Goal: Task Accomplishment & Management: Use online tool/utility

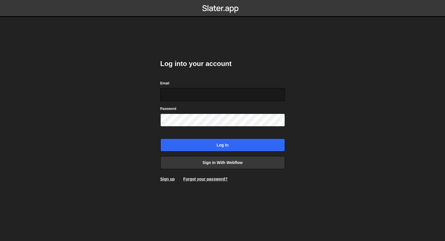
click at [217, 99] on input "Email" at bounding box center [222, 94] width 125 height 13
type input "[EMAIL_ADDRESS][DOMAIN_NAME]"
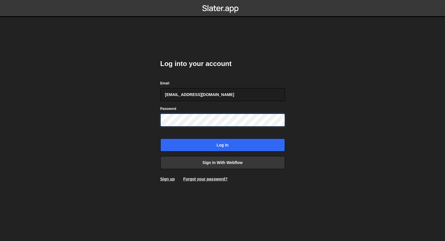
click at [160, 138] on input "Log in" at bounding box center [222, 144] width 125 height 13
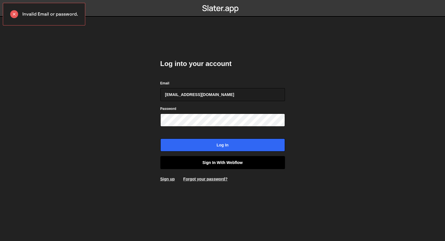
click at [218, 163] on link "Sign in with Webflow" at bounding box center [222, 162] width 125 height 13
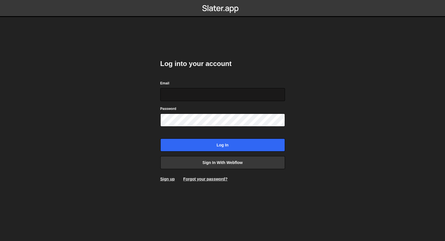
click at [199, 96] on input "Email" at bounding box center [222, 94] width 125 height 13
type input "[EMAIL_ADDRESS][DOMAIN_NAME]"
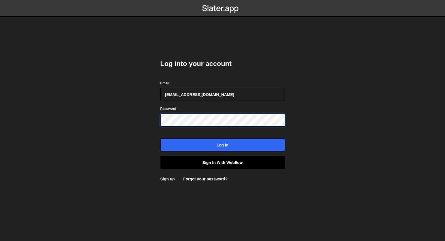
click at [160, 138] on input "Log in" at bounding box center [222, 144] width 125 height 13
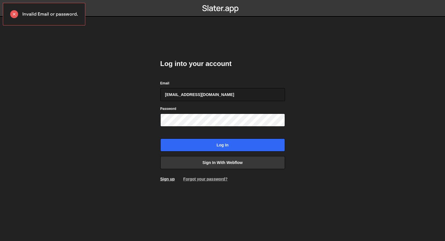
click at [203, 179] on link "Forgot your password?" at bounding box center [205, 179] width 44 height 5
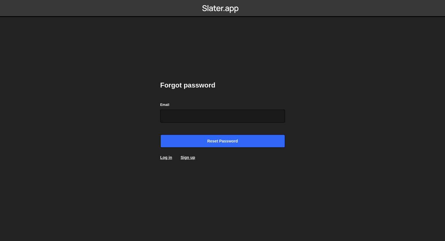
click at [190, 118] on input "Email" at bounding box center [222, 116] width 125 height 13
type input "alexis@s8e8.com"
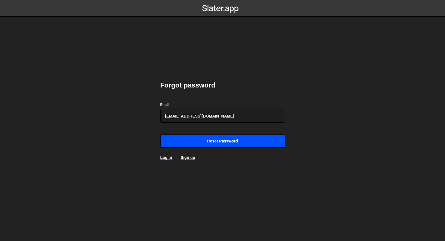
click at [195, 136] on input "Reset password" at bounding box center [222, 141] width 125 height 13
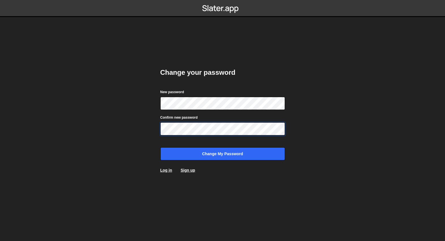
click at [160, 147] on input "Change my password" at bounding box center [222, 153] width 125 height 13
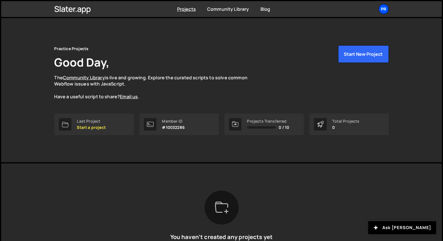
click at [383, 11] on div "Pr" at bounding box center [383, 9] width 10 height 10
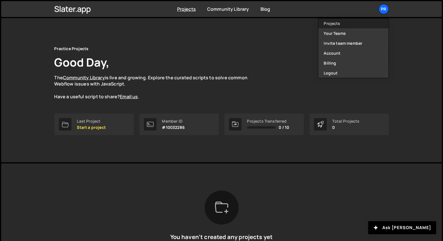
click at [358, 22] on link "Projects" at bounding box center [353, 23] width 70 height 10
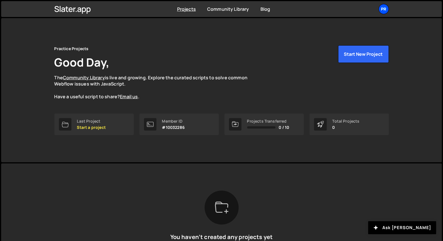
click at [383, 10] on div "Pr" at bounding box center [383, 9] width 10 height 10
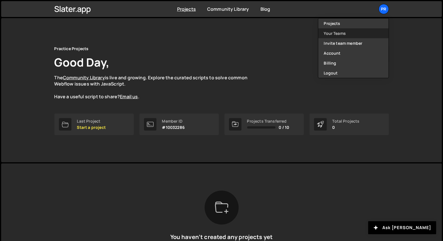
click at [343, 37] on link "Your Teams" at bounding box center [353, 33] width 70 height 10
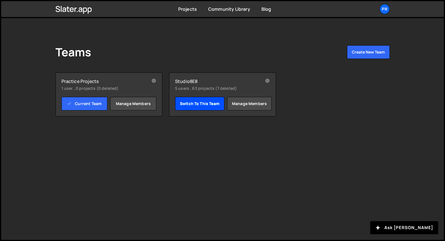
click at [196, 104] on link "Switch to this team" at bounding box center [199, 104] width 49 height 14
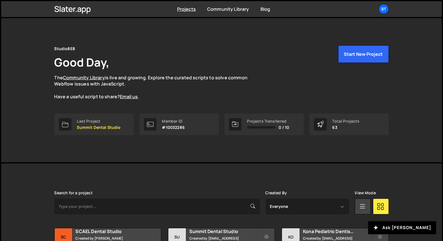
click at [389, 12] on div "Projects Community Library Blog St Your current team is Studio8E8 Projects Your…" at bounding box center [221, 9] width 351 height 16
click at [384, 10] on div "St" at bounding box center [383, 9] width 10 height 10
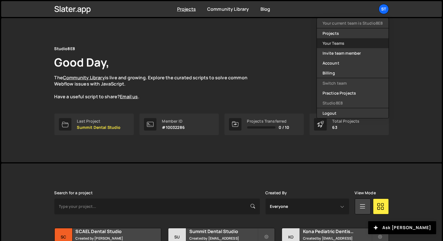
click at [339, 41] on link "Your Teams" at bounding box center [353, 43] width 72 height 10
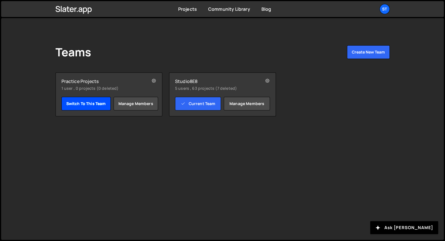
click at [83, 105] on link "Switch to this team" at bounding box center [85, 104] width 49 height 14
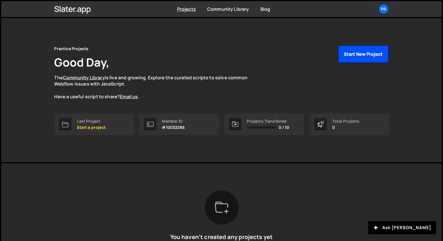
click at [359, 52] on button "Start New Project" at bounding box center [363, 54] width 51 height 18
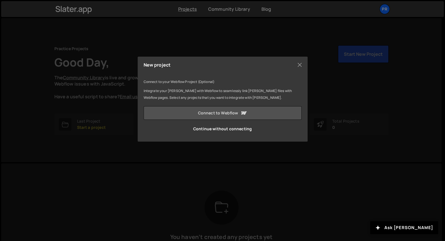
click at [217, 113] on link "Connect to Webflow" at bounding box center [223, 113] width 158 height 14
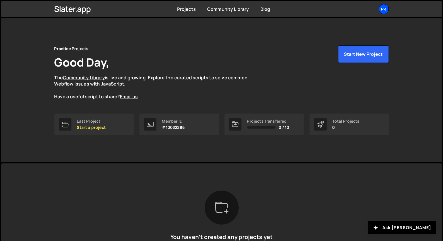
click at [385, 12] on div "Pr" at bounding box center [383, 9] width 10 height 10
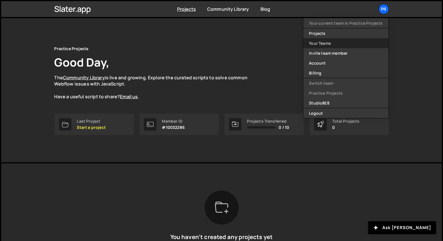
click at [323, 46] on link "Your Teams" at bounding box center [345, 43] width 85 height 10
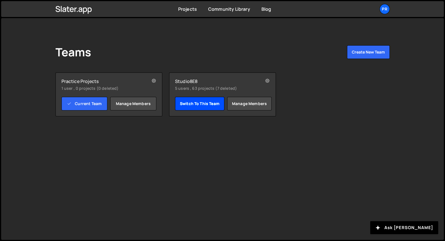
click at [193, 108] on link "Switch to this team" at bounding box center [199, 104] width 49 height 14
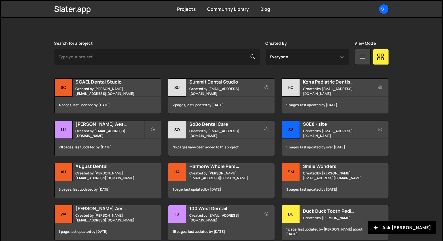
scroll to position [194, 0]
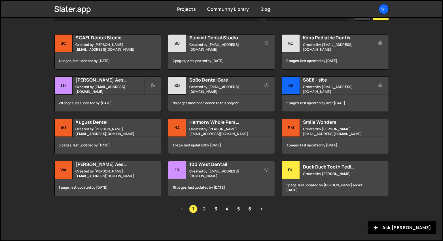
click at [205, 211] on link "2" at bounding box center [204, 209] width 8 height 8
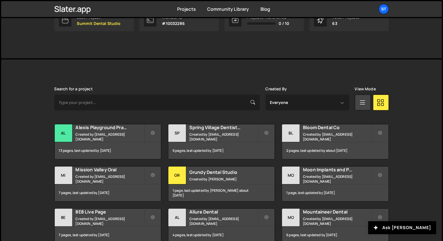
scroll to position [105, 0]
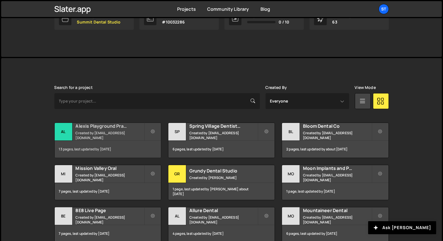
click at [122, 129] on h2 "Alexis Playground Practice" at bounding box center [110, 126] width 68 height 6
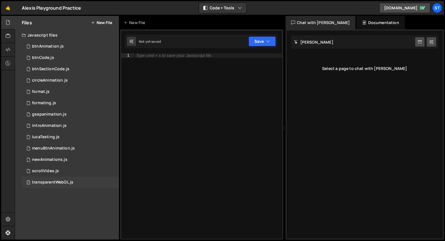
click at [66, 180] on div "transparentWebGL.js" at bounding box center [52, 182] width 41 height 5
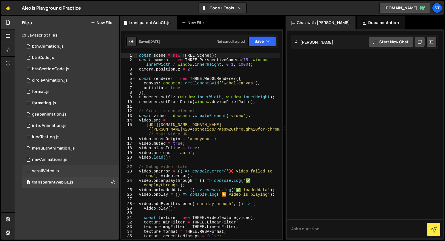
click at [65, 171] on div "1 scrollVideo.js 0" at bounding box center [70, 170] width 97 height 11
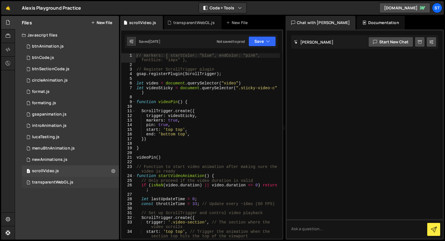
click at [67, 186] on div "1 transparentWebGL.js 0" at bounding box center [70, 182] width 97 height 11
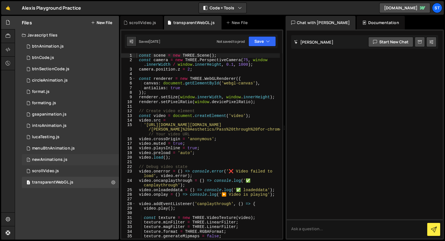
click at [65, 164] on div "1 newAnimations.js 0" at bounding box center [70, 159] width 97 height 11
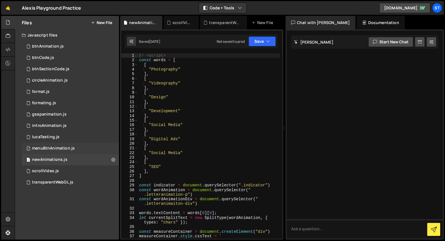
click at [85, 145] on div "1 menuBtnAnimation.js 0" at bounding box center [70, 148] width 97 height 11
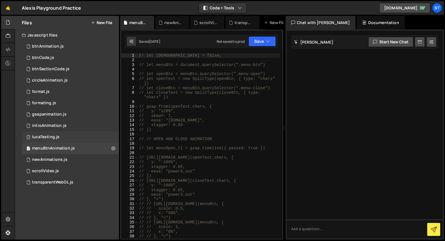
click at [77, 135] on div "1 lucaTesting.js 0" at bounding box center [70, 136] width 97 height 11
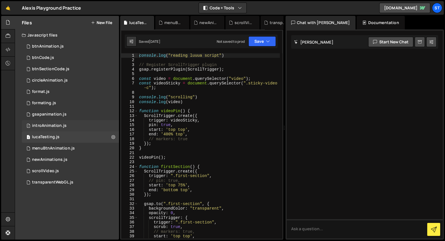
click at [74, 121] on div "1 introAnimation.js 0" at bounding box center [70, 125] width 97 height 11
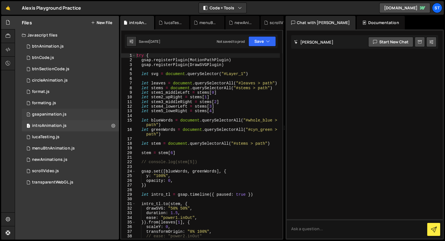
click at [68, 115] on div "1 gsapanimation.js 0" at bounding box center [70, 114] width 97 height 11
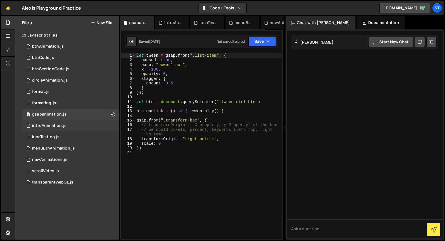
click at [61, 123] on div "1 introAnimation.js 0" at bounding box center [70, 125] width 97 height 11
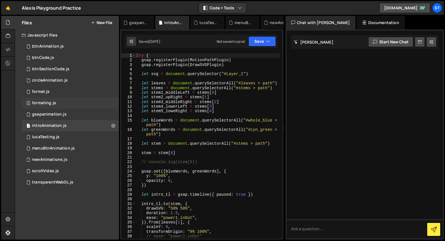
click at [63, 101] on div "0 formating.js 0" at bounding box center [70, 102] width 97 height 11
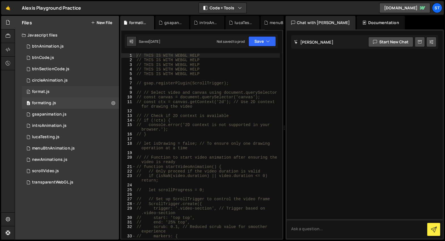
click at [63, 95] on div "0 format.js 0" at bounding box center [70, 91] width 97 height 11
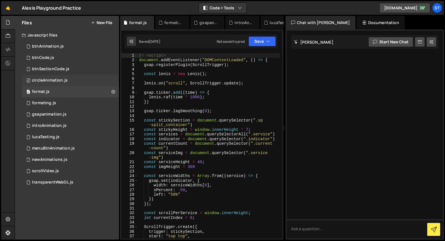
click at [62, 78] on div "circleAnimation.js" at bounding box center [50, 80] width 36 height 5
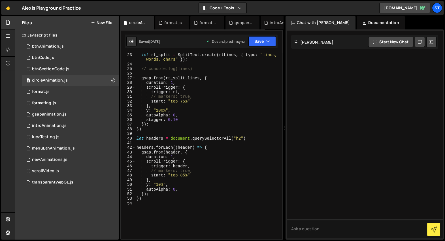
scroll to position [109, 0]
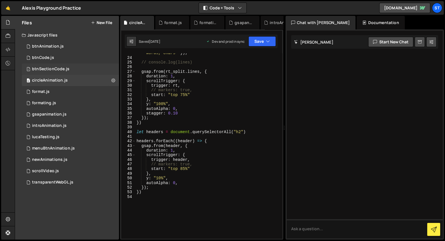
click at [64, 65] on div "1 btnSectionCode.js 0" at bounding box center [70, 68] width 97 height 11
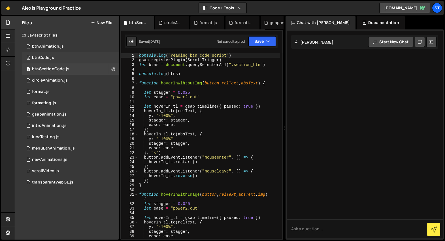
click at [55, 54] on div "0 btnCode.js 0" at bounding box center [70, 57] width 97 height 11
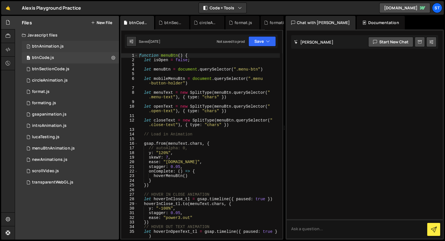
click at [84, 47] on div "1 btnAnimation.js 0" at bounding box center [70, 46] width 97 height 11
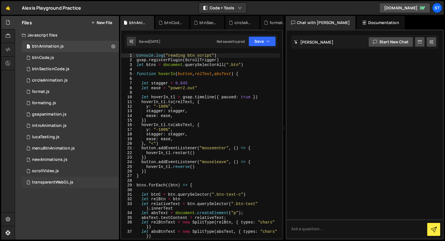
click at [61, 183] on div "transparentWebGL.js" at bounding box center [52, 182] width 41 height 5
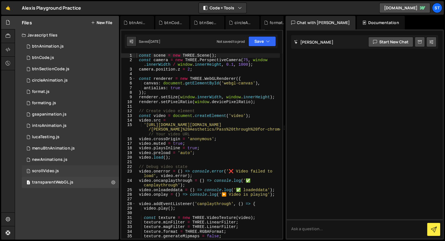
click at [67, 169] on div "1 scrollVideo.js 0" at bounding box center [70, 170] width 97 height 11
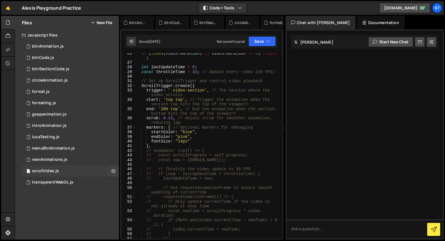
scroll to position [143, 0]
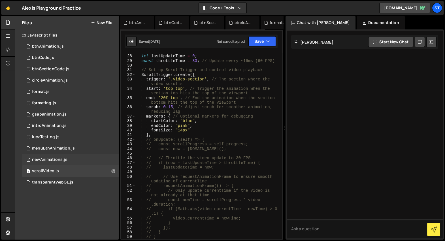
click at [73, 157] on div "1 newAnimations.js 0" at bounding box center [70, 159] width 97 height 11
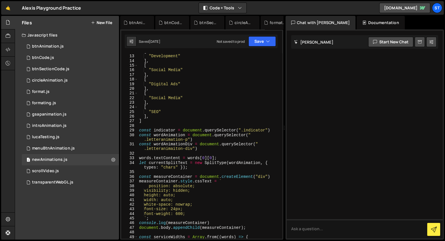
scroll to position [55, 0]
click at [71, 147] on div "menuBtnAnimation.js" at bounding box center [53, 148] width 43 height 5
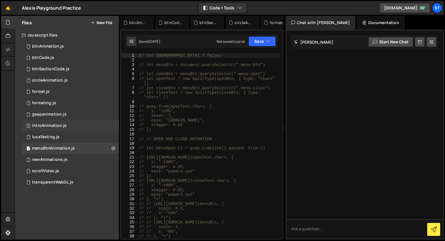
click at [52, 129] on div "1 introAnimation.js 0" at bounding box center [70, 125] width 97 height 11
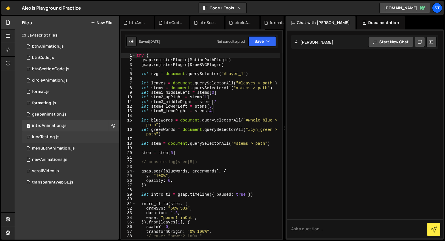
click at [59, 141] on div "1 lucaTesting.js 0" at bounding box center [70, 136] width 97 height 11
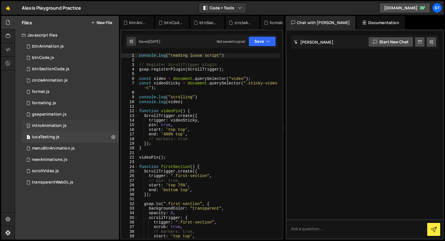
click at [74, 122] on div "1 introAnimation.js 0" at bounding box center [70, 125] width 97 height 11
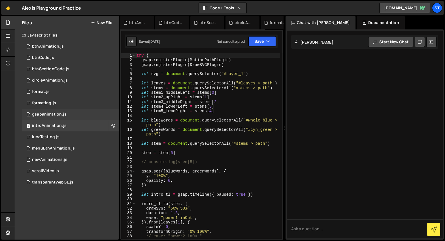
click at [72, 112] on div "1 gsapanimation.js 0" at bounding box center [70, 114] width 97 height 11
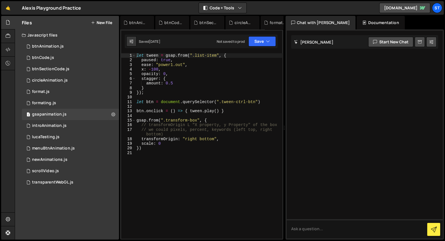
click at [101, 22] on button "New File" at bounding box center [101, 22] width 21 height 5
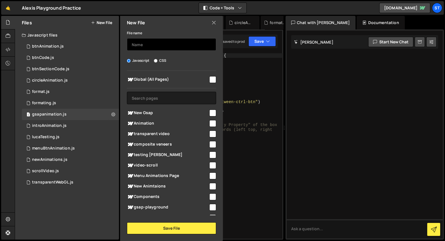
click at [159, 40] on input "text" at bounding box center [171, 44] width 89 height 12
type textarea "x: -100,"
click at [243, 68] on div "let tween = gsap . from ( ".list-item" , { paused : true , ease : "power1.out" …" at bounding box center [208, 150] width 147 height 195
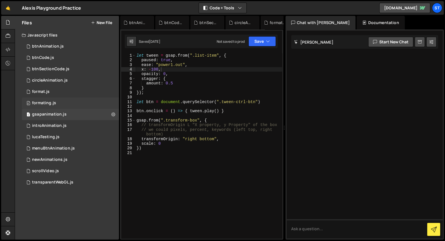
click at [61, 107] on div "0 formating.js 0" at bounding box center [70, 102] width 97 height 11
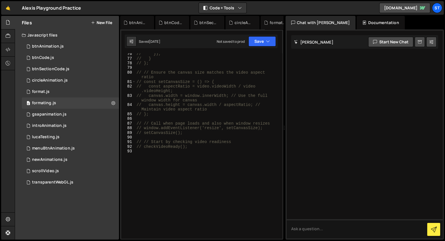
scroll to position [419, 0]
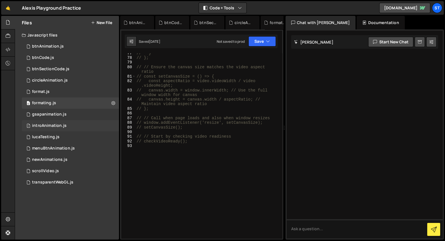
click at [72, 125] on div "1 introAnimation.js 0" at bounding box center [70, 125] width 97 height 11
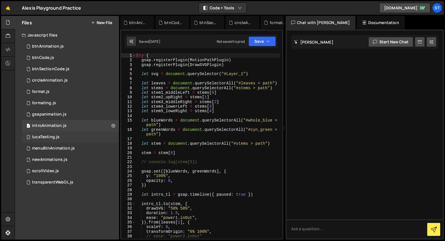
click at [65, 138] on div "1 lucaTesting.js 0" at bounding box center [70, 136] width 97 height 11
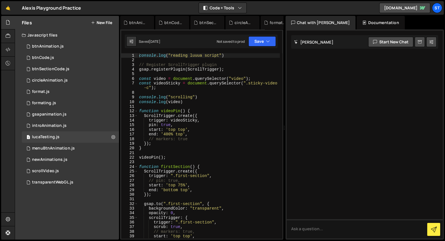
click at [105, 24] on button "New File" at bounding box center [101, 22] width 21 height 5
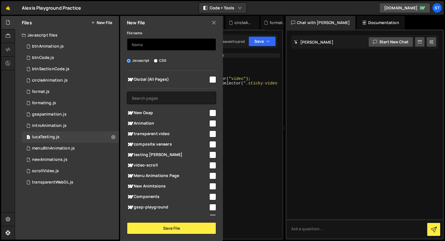
click at [159, 45] on input "text" at bounding box center [171, 44] width 89 height 12
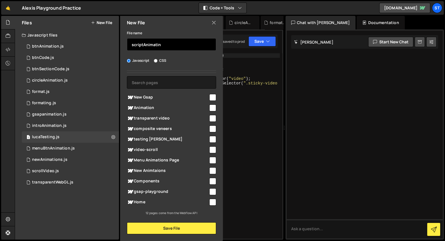
scroll to position [0, 0]
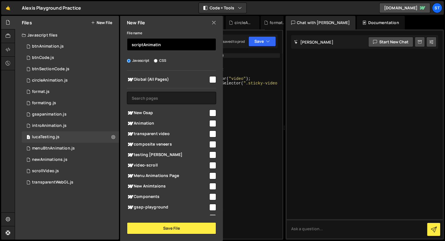
type input "scriptAnimatin"
click at [174, 121] on span "Animation" at bounding box center [168, 123] width 82 height 7
checkbox input "true"
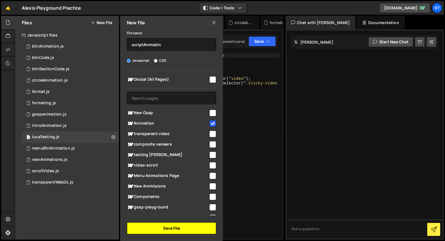
click at [176, 227] on button "Save File" at bounding box center [171, 228] width 89 height 12
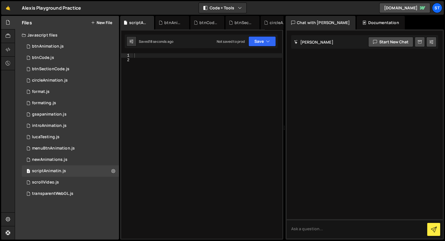
click at [181, 147] on div at bounding box center [207, 150] width 149 height 195
paste textarea "})"
type textarea "})"
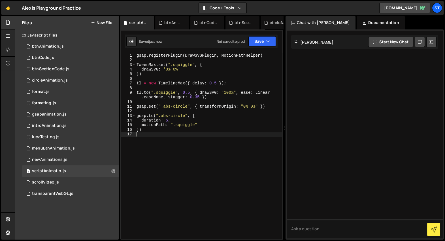
click at [206, 56] on div "gsap . registerPlugin ( DrawSVGPlugin , MotionPathHelper ) TweenMax . set ( ".s…" at bounding box center [208, 150] width 147 height 195
type textarea "gsap.registerPlugin(DrawSVGPlugin, MotionPathHelper)"
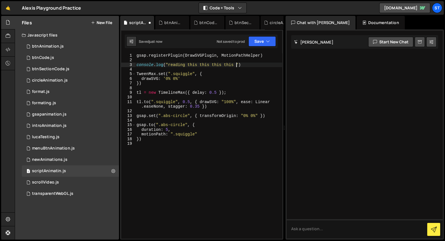
scroll to position [0, 7]
click at [200, 136] on div "gsap . registerPlugin ( DrawSVGPlugin , MotionPathHelper ) console . log ( "rea…" at bounding box center [208, 150] width 147 height 195
click at [235, 83] on div "gsap . registerPlugin ( DrawSVGPlugin , MotionPathHelper ) console . log ( "rea…" at bounding box center [208, 150] width 147 height 195
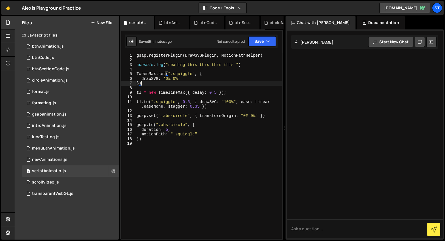
click at [144, 93] on div "gsap . registerPlugin ( DrawSVGPlugin , MotionPathHelper ) console . log ( "rea…" at bounding box center [208, 150] width 147 height 195
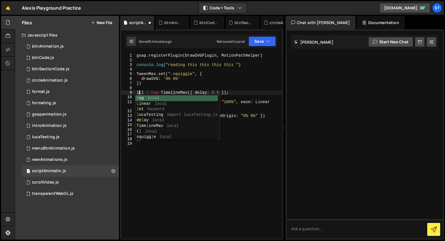
scroll to position [0, 0]
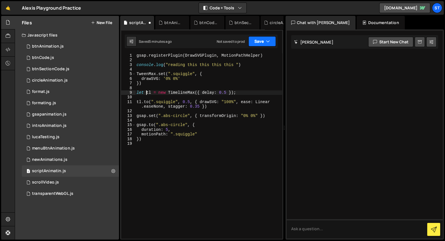
type textarea "let tl = new TimelineMax({ delay: 0.5 });"
click at [261, 42] on button "Save" at bounding box center [261, 41] width 27 height 10
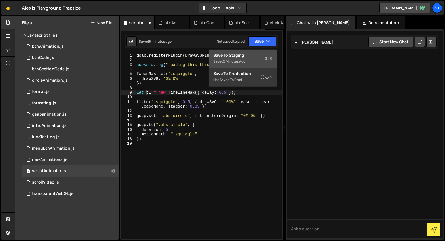
click at [237, 61] on div "5 minutes ago" at bounding box center [234, 61] width 22 height 5
